Goal: Navigation & Orientation: Find specific page/section

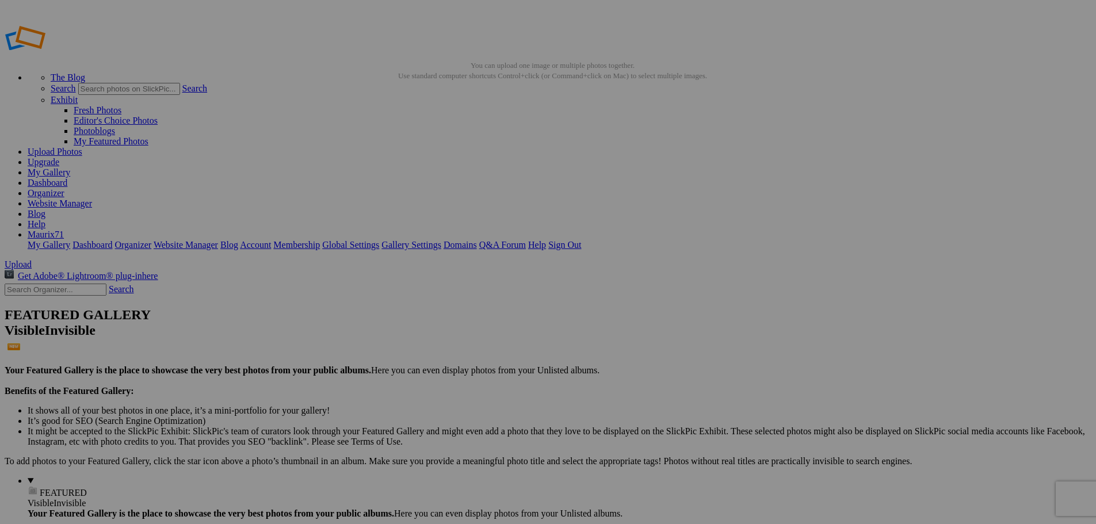
click at [67, 178] on link "Dashboard" at bounding box center [48, 183] width 40 height 10
